Goal: Navigation & Orientation: Understand site structure

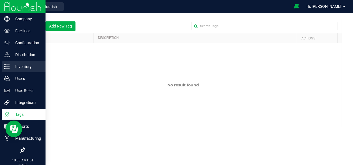
click at [19, 67] on p "Inventory" at bounding box center [26, 66] width 33 height 7
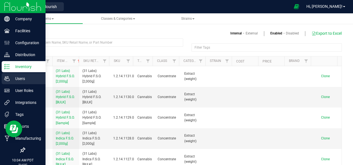
click at [8, 79] on icon at bounding box center [7, 79] width 6 height 6
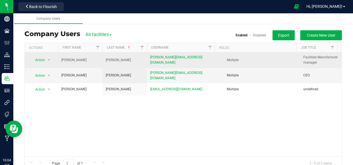
click at [146, 65] on td "[PERSON_NAME]" at bounding box center [125, 60] width 44 height 15
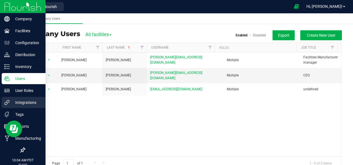
click at [17, 101] on p "Integrations" at bounding box center [26, 102] width 33 height 7
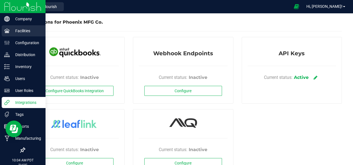
click at [8, 32] on icon at bounding box center [6, 31] width 5 height 4
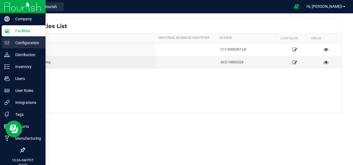
click at [18, 44] on p "Configuration" at bounding box center [26, 42] width 33 height 7
